Goal: Check status

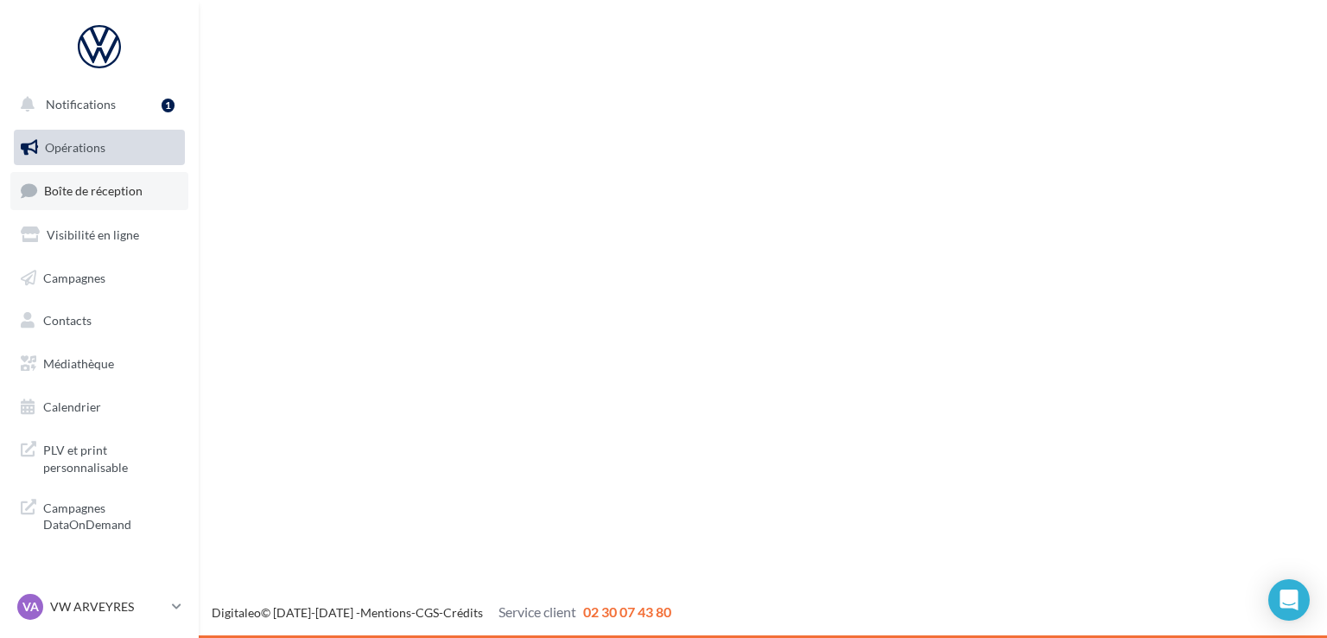
click at [129, 201] on link "Boîte de réception" at bounding box center [99, 190] width 178 height 37
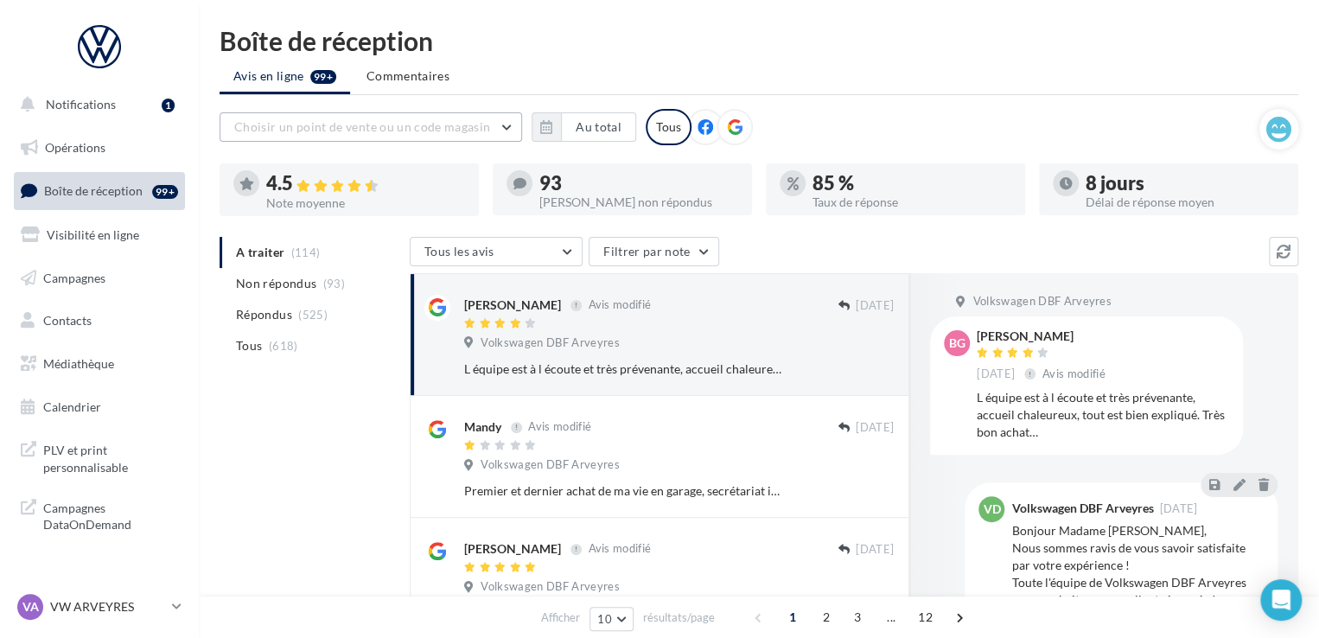
click at [461, 130] on span "Choisir un point de vente ou un code magasin" at bounding box center [362, 126] width 256 height 15
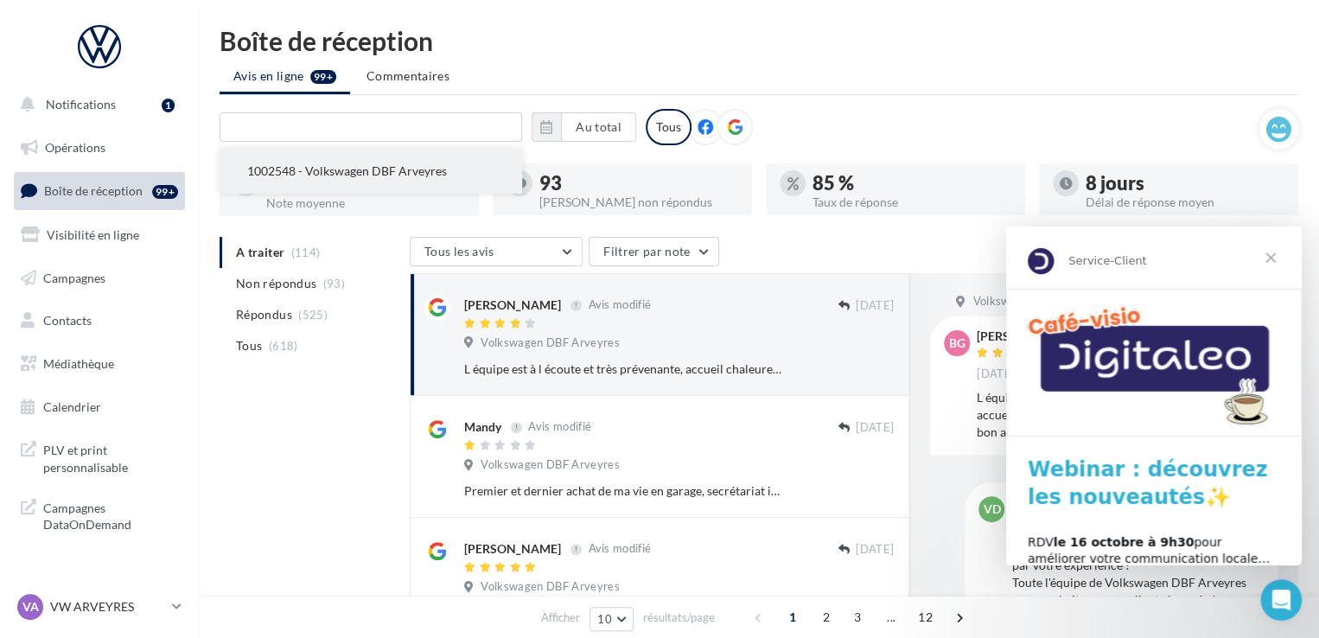
click at [402, 176] on button "1002548 - Volkswagen DBF Arveyres" at bounding box center [370, 171] width 302 height 45
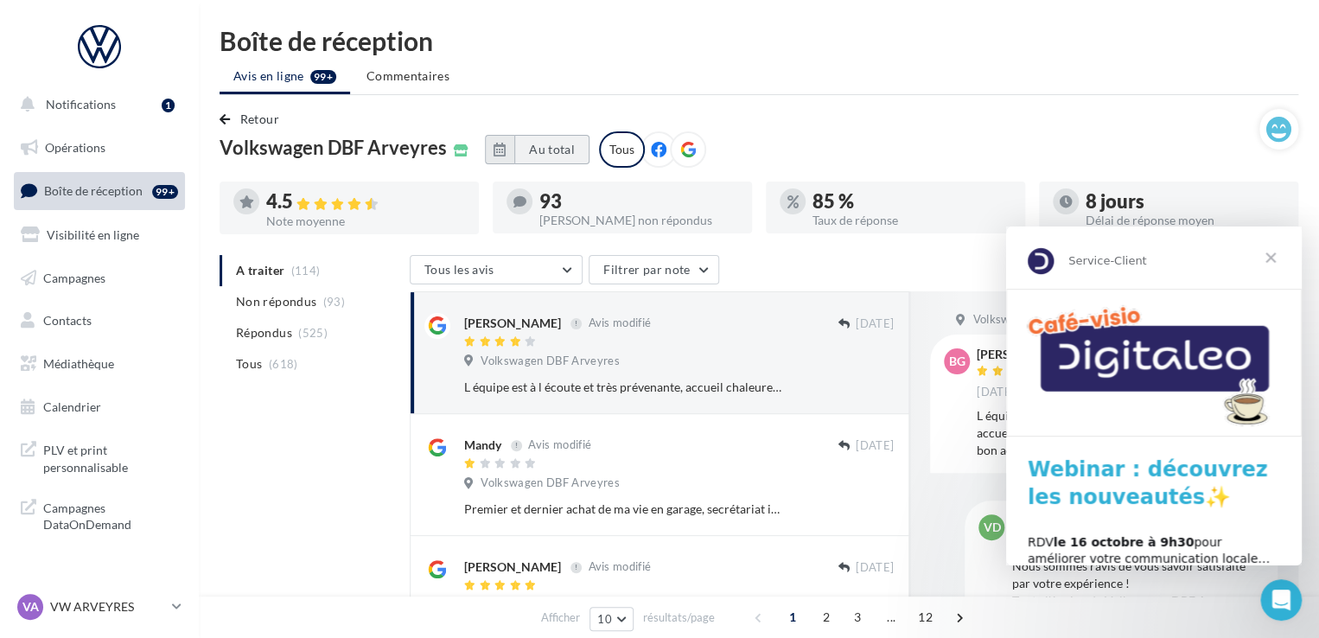
click at [576, 144] on button "Au total" at bounding box center [551, 149] width 75 height 29
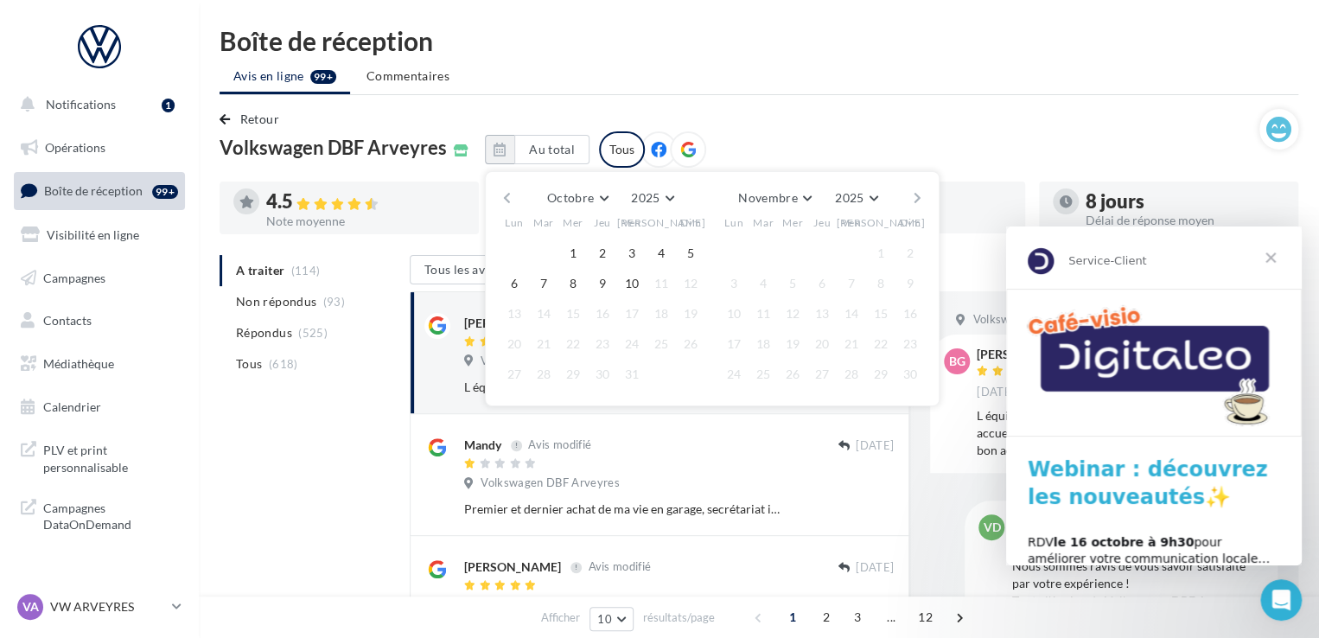
click at [510, 197] on button "button" at bounding box center [506, 198] width 15 height 24
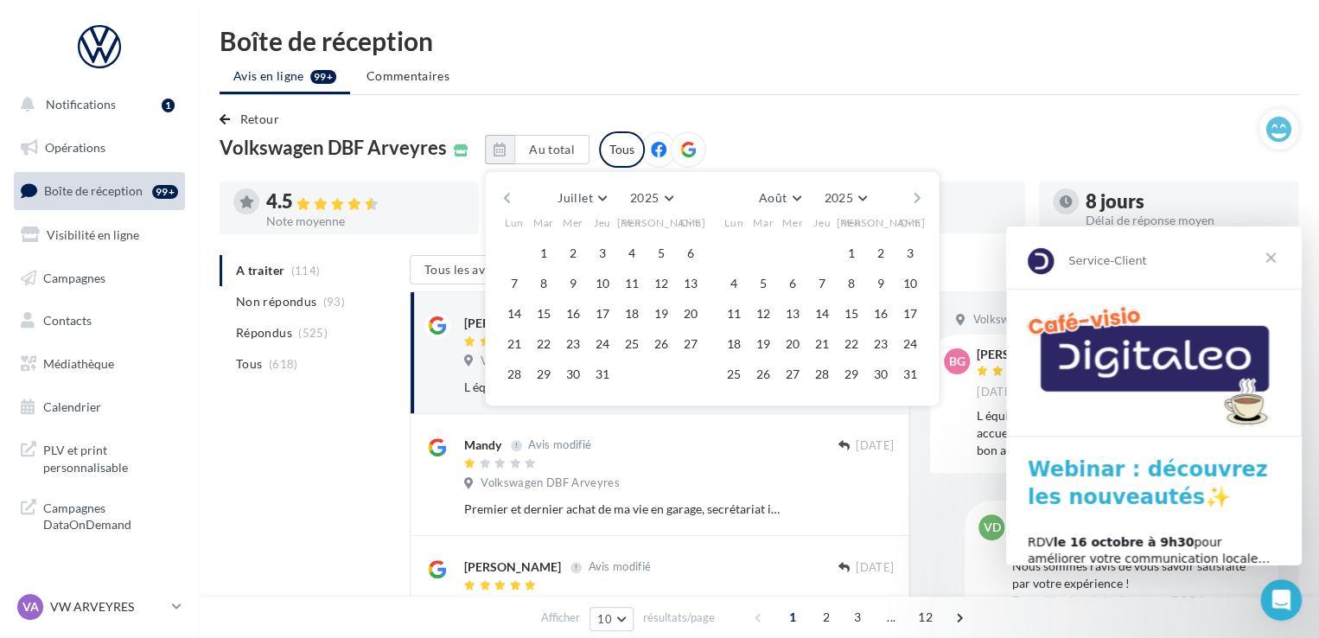
click at [510, 197] on button "button" at bounding box center [506, 198] width 15 height 24
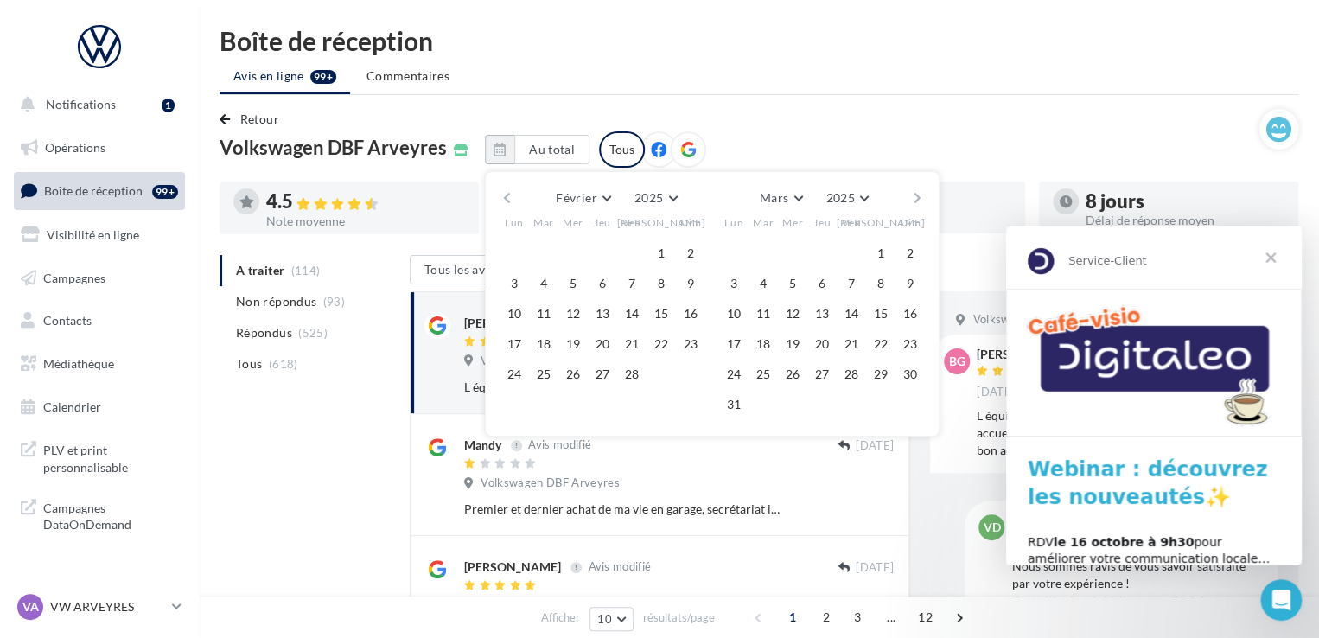
click at [494, 197] on div "Février [PERSON_NAME] Mars Avril Mai Juin Juillet Août Septembre Octobre Novemb…" at bounding box center [712, 303] width 455 height 265
click at [499, 196] on button "button" at bounding box center [506, 198] width 15 height 24
click at [579, 251] on button "1" at bounding box center [573, 253] width 26 height 26
click at [918, 195] on button "button" at bounding box center [917, 198] width 15 height 24
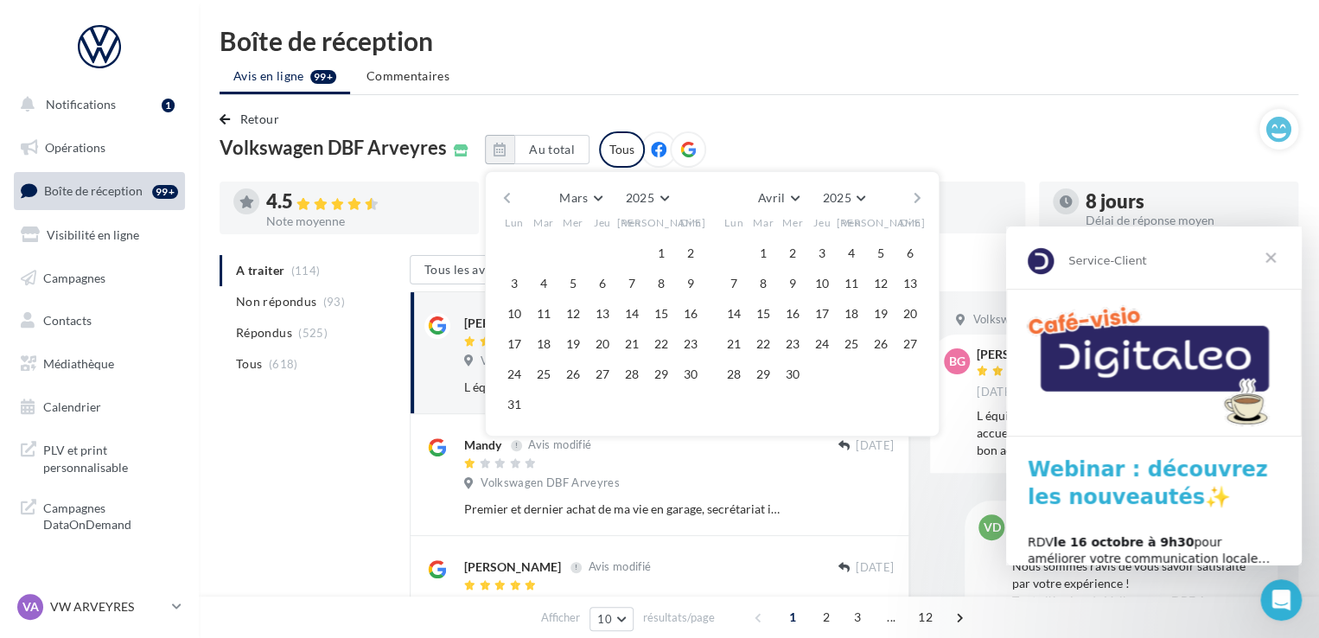
click at [918, 195] on button "button" at bounding box center [917, 198] width 15 height 24
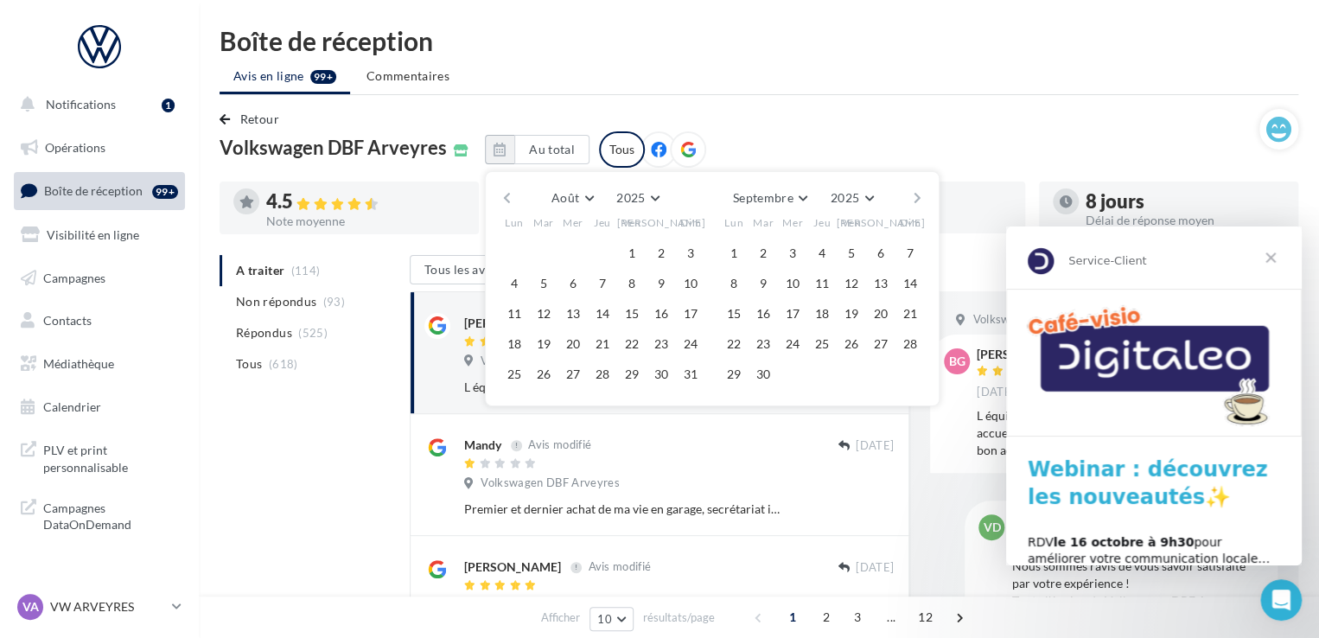
click at [919, 188] on button "button" at bounding box center [917, 198] width 15 height 24
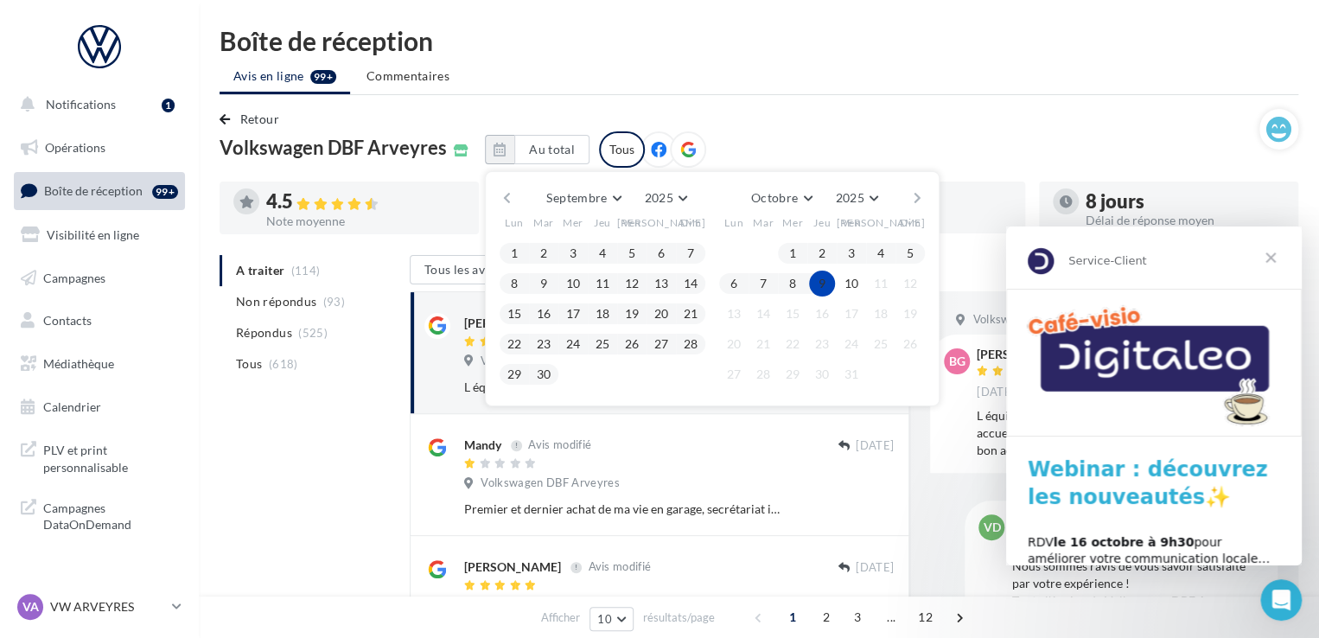
click at [799, 280] on div at bounding box center [813, 283] width 29 height 21
click at [790, 282] on button "8" at bounding box center [792, 283] width 26 height 26
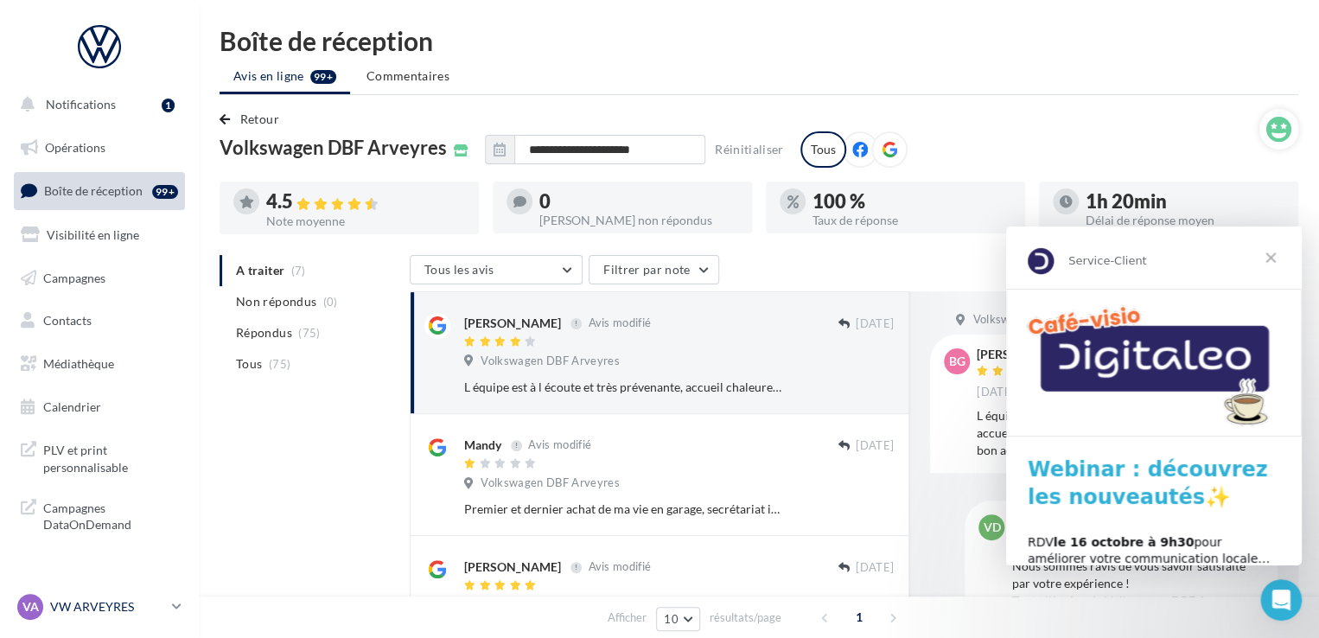
click at [94, 600] on p "VW ARVEYRES" at bounding box center [107, 606] width 115 height 17
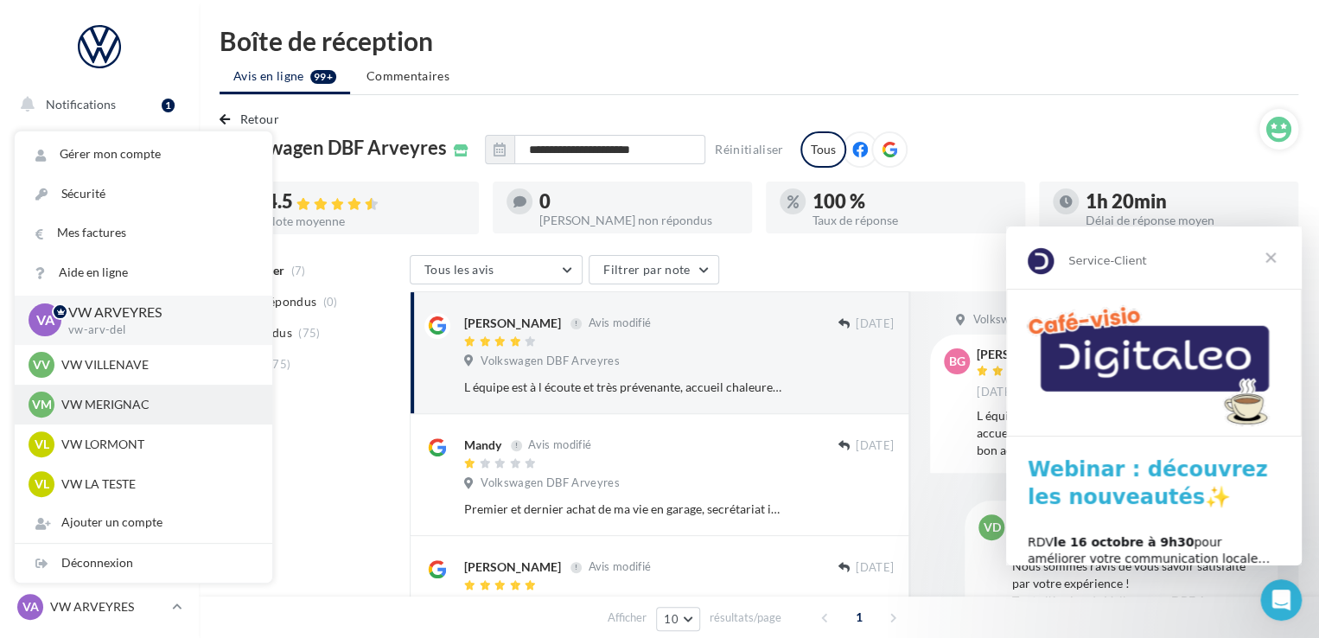
click at [124, 391] on div "VM VW MERIGNAC vw-mer-del" at bounding box center [144, 404] width 230 height 26
